Goal: Navigation & Orientation: Find specific page/section

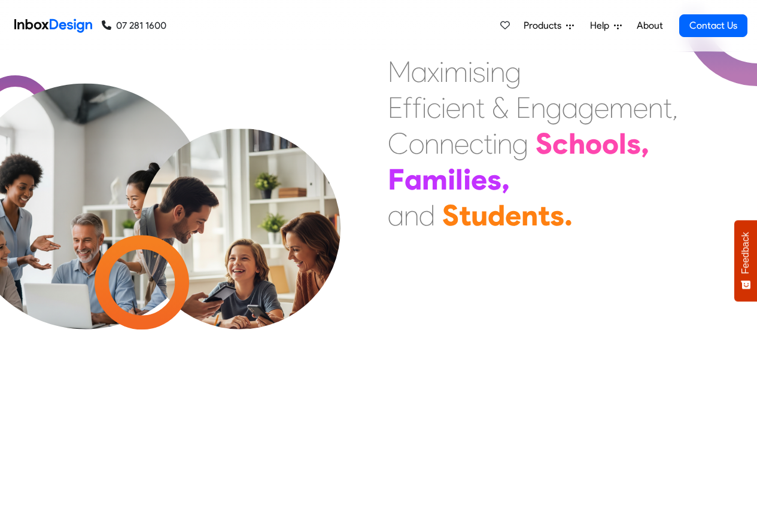
scroll to position [1294, 0]
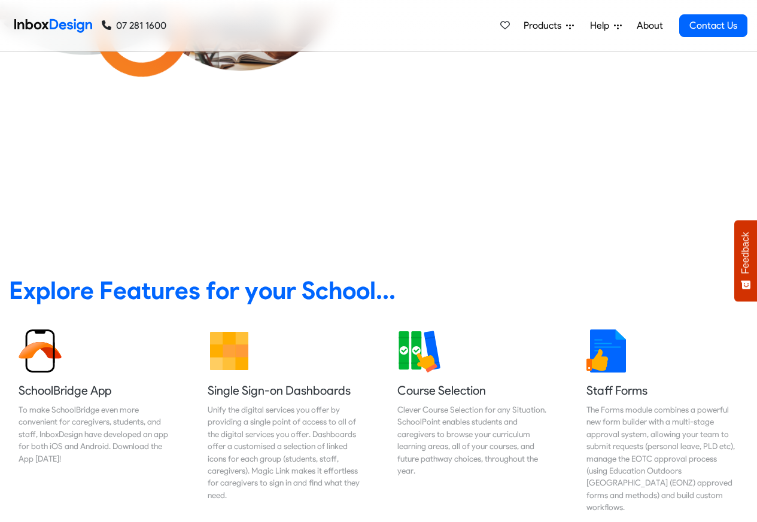
scroll to position [359, 0]
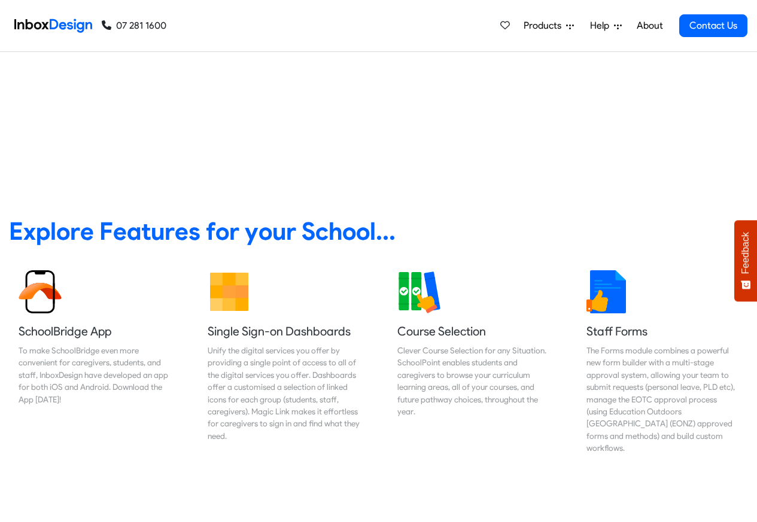
click at [648, 26] on link "About" at bounding box center [649, 26] width 33 height 24
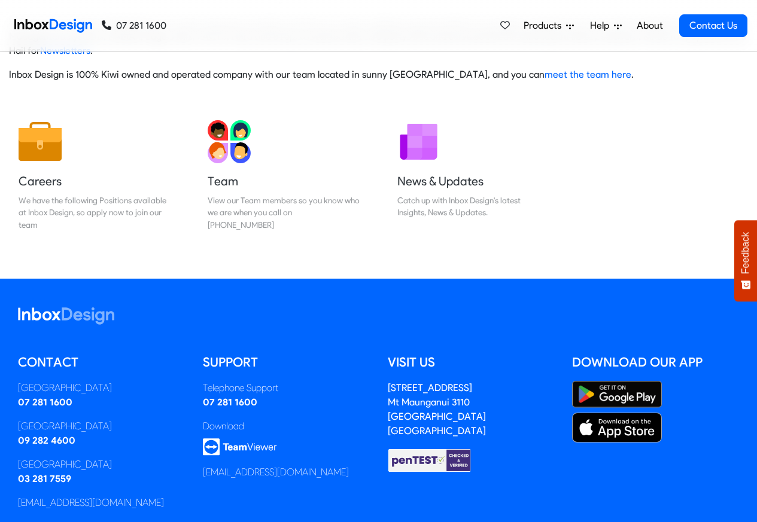
scroll to position [144, 0]
